Goal: Task Accomplishment & Management: Manage account settings

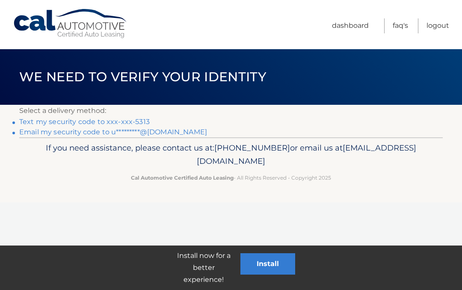
click at [113, 120] on link "Text my security code to xxx-xxx-5313" at bounding box center [84, 122] width 130 height 8
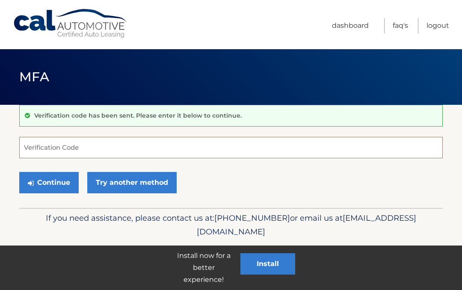
click at [39, 151] on input "Verification Code" at bounding box center [230, 147] width 423 height 21
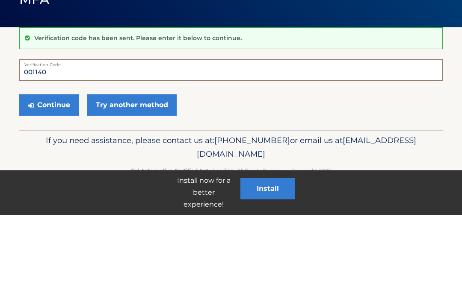
type input "001140"
click at [49, 172] on button "Continue" at bounding box center [48, 182] width 59 height 21
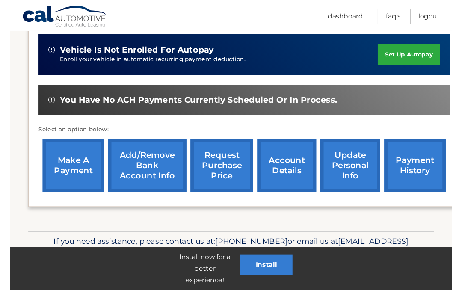
scroll to position [278, 0]
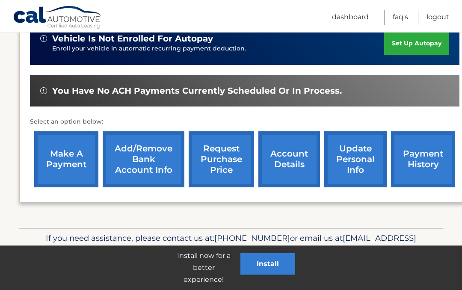
click at [298, 150] on link "account details" at bounding box center [289, 159] width 62 height 56
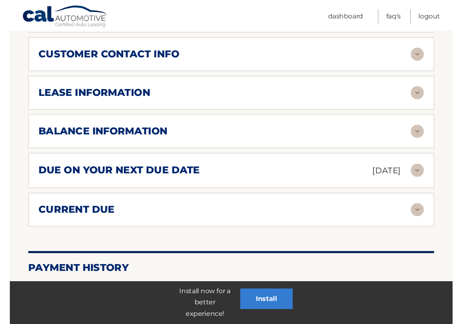
scroll to position [449, 0]
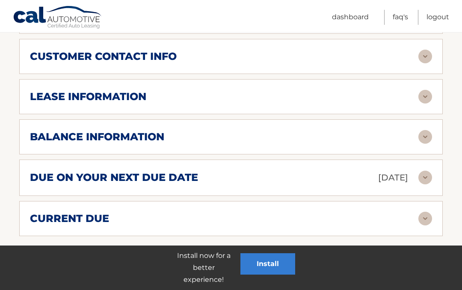
click at [426, 93] on img at bounding box center [425, 97] width 14 height 14
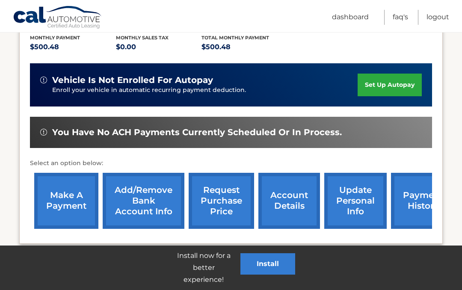
scroll to position [191, 0]
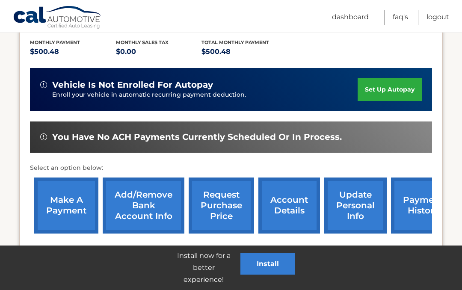
click at [402, 16] on link "FAQ's" at bounding box center [399, 17] width 15 height 15
